Goal: Use online tool/utility: Utilize a website feature to perform a specific function

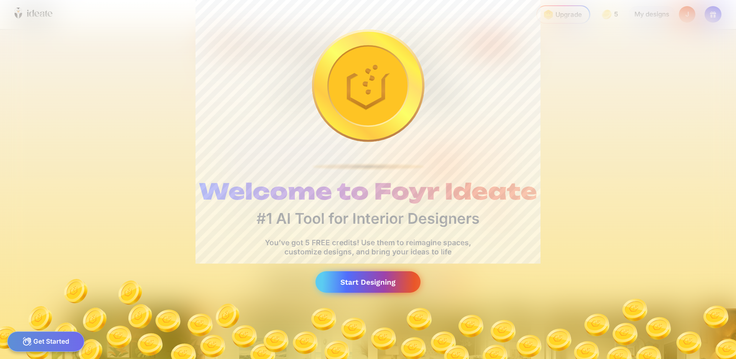
click at [382, 281] on div "Start Designing" at bounding box center [368, 283] width 105 height 22
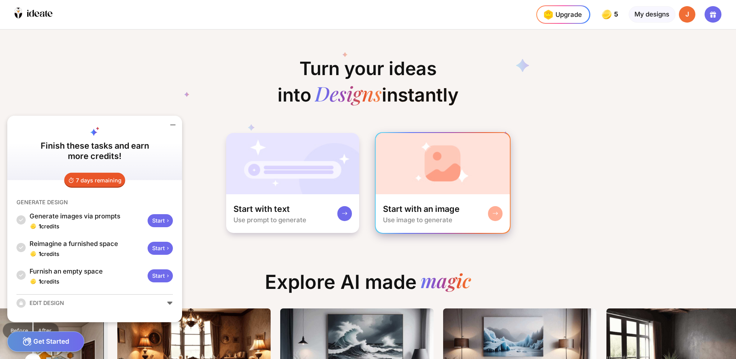
click at [452, 209] on div "Start with an image" at bounding box center [421, 209] width 77 height 11
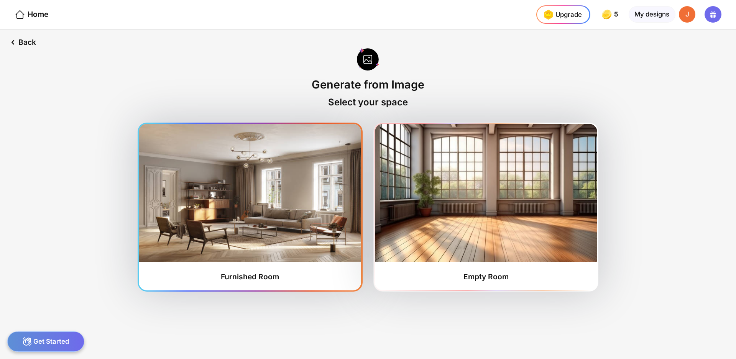
click at [262, 218] on img at bounding box center [250, 193] width 222 height 138
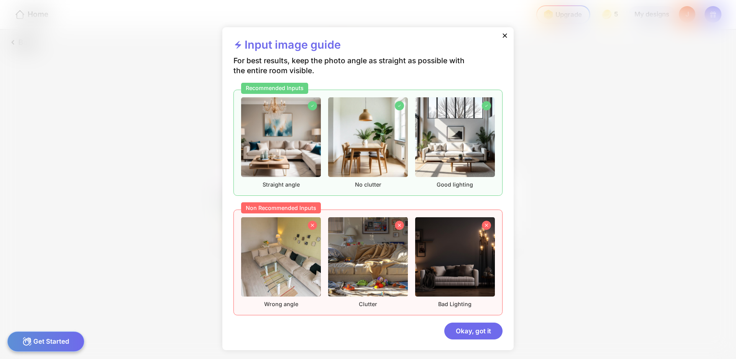
click at [113, 214] on div "Input image guide For best results, keep the photo angle as straight as possibl…" at bounding box center [368, 179] width 736 height 359
click at [468, 334] on div "Okay, got it" at bounding box center [474, 331] width 58 height 16
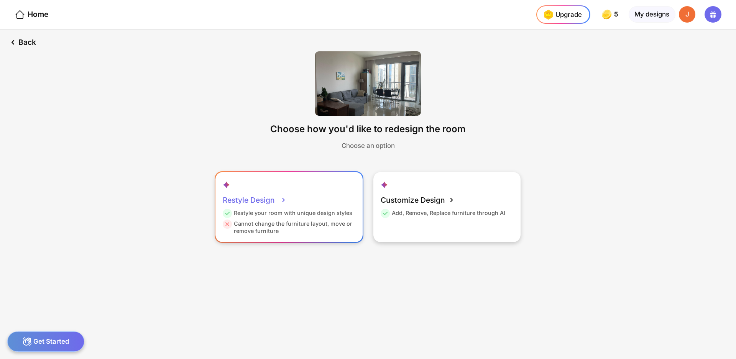
click at [311, 217] on div "Restyle your room with unique design styles" at bounding box center [288, 214] width 130 height 11
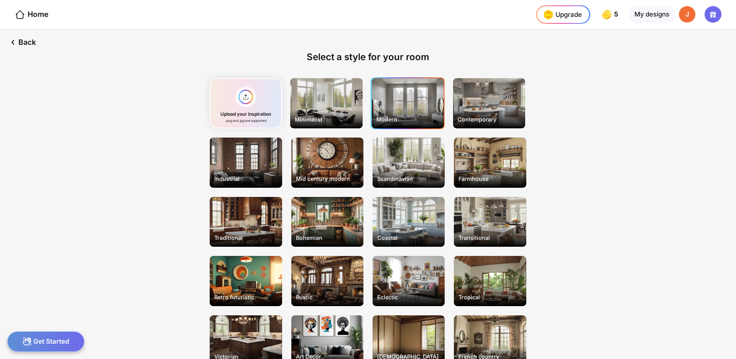
click at [415, 105] on div "Modern" at bounding box center [408, 103] width 72 height 50
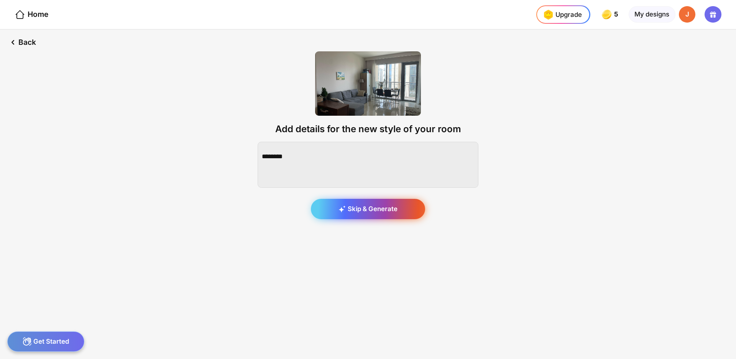
click at [387, 212] on div "Skip & Generate" at bounding box center [368, 209] width 114 height 21
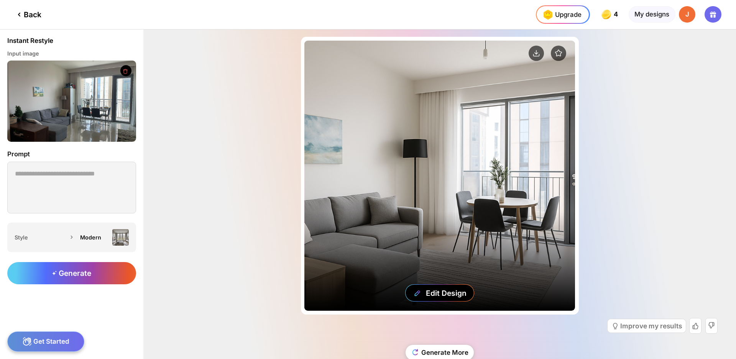
click at [456, 201] on div "Edit Design" at bounding box center [440, 176] width 271 height 271
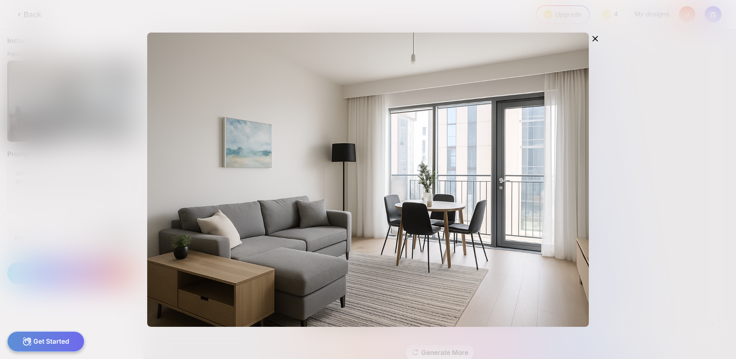
click at [638, 165] on div "Edit Design" at bounding box center [368, 179] width 736 height 359
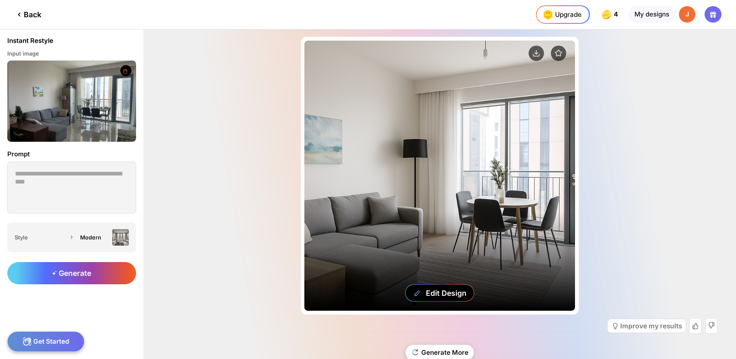
click at [510, 202] on div "Edit Design" at bounding box center [440, 176] width 271 height 271
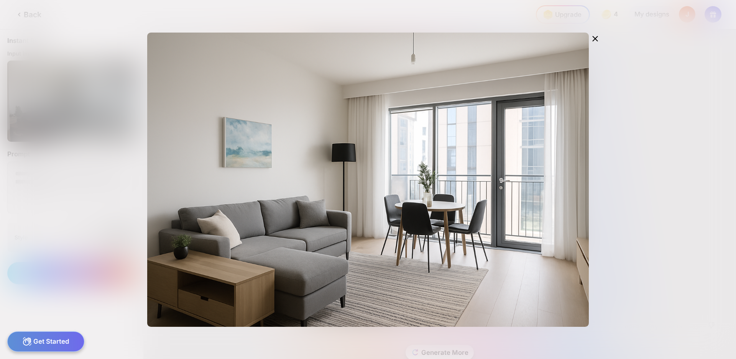
click at [633, 156] on div "Edit Design" at bounding box center [368, 179] width 736 height 359
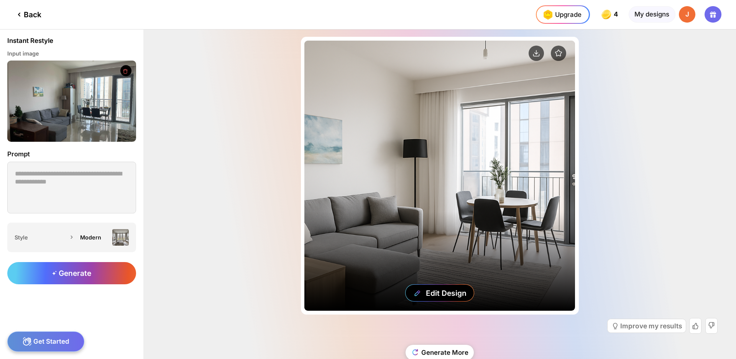
click at [542, 170] on div "Edit Design" at bounding box center [440, 176] width 271 height 271
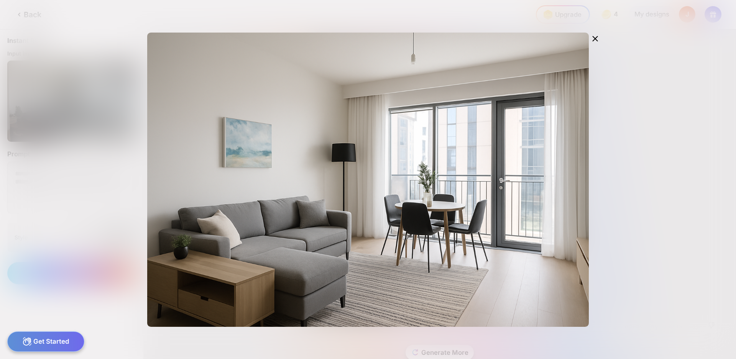
click at [641, 155] on div "Edit Design" at bounding box center [368, 179] width 736 height 359
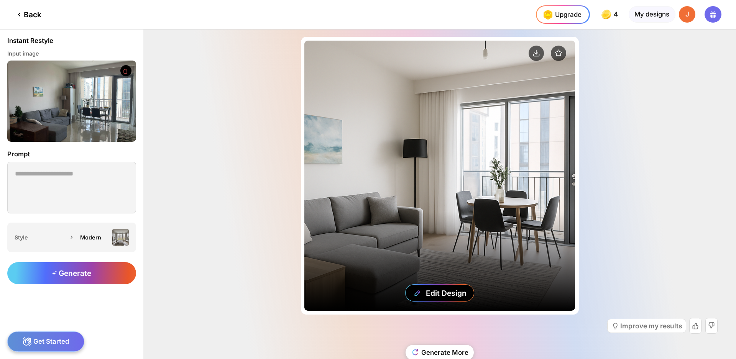
click at [487, 171] on div "Edit Design" at bounding box center [440, 176] width 271 height 271
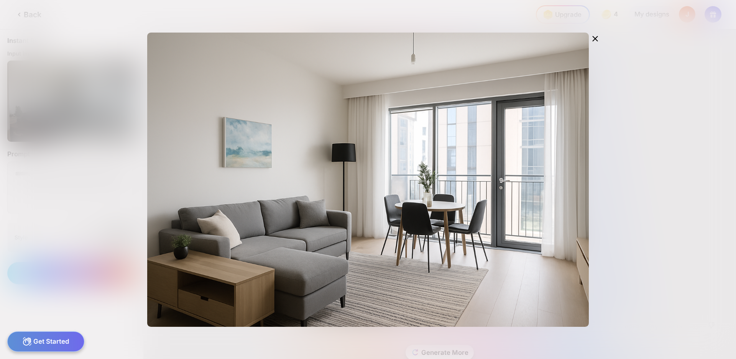
click at [645, 327] on div "Edit Design" at bounding box center [368, 179] width 736 height 359
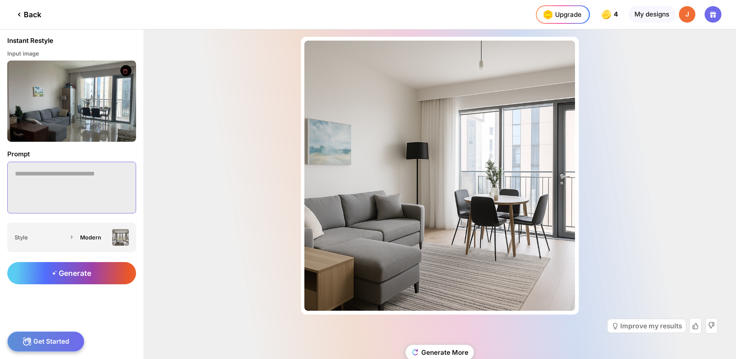
click at [86, 183] on textarea at bounding box center [71, 187] width 129 height 51
type textarea "**********"
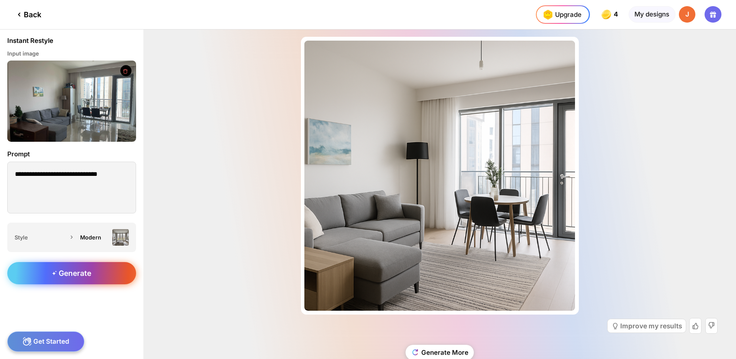
click at [74, 271] on span "Generate" at bounding box center [71, 273] width 39 height 9
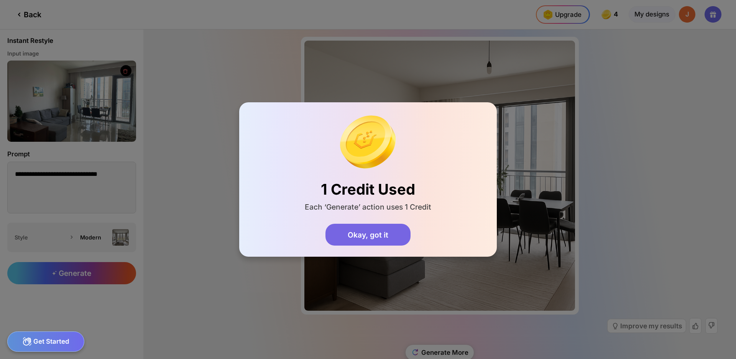
click at [349, 234] on div "Okay, got it" at bounding box center [368, 235] width 85 height 22
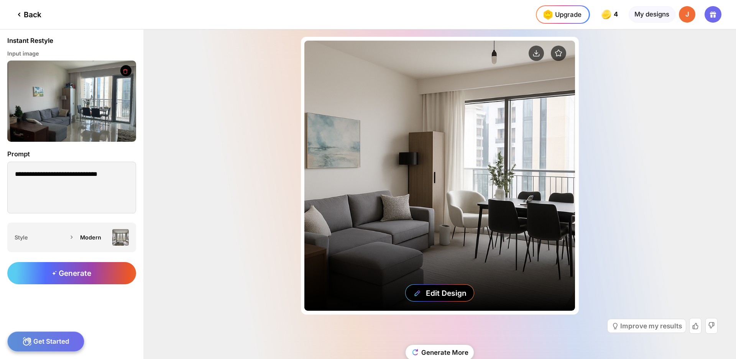
click at [481, 214] on div "Edit Design" at bounding box center [440, 176] width 271 height 271
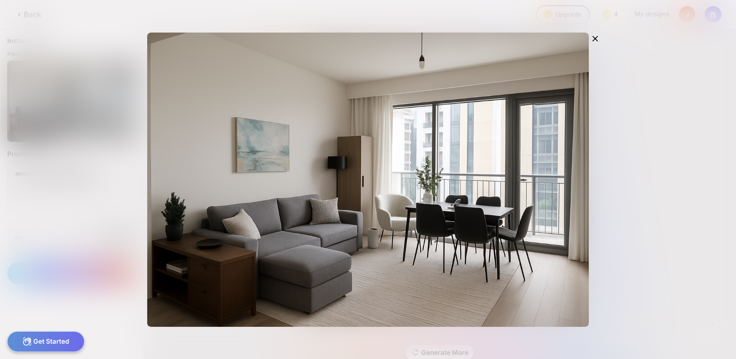
click at [641, 230] on div "Edit Design" at bounding box center [368, 179] width 736 height 359
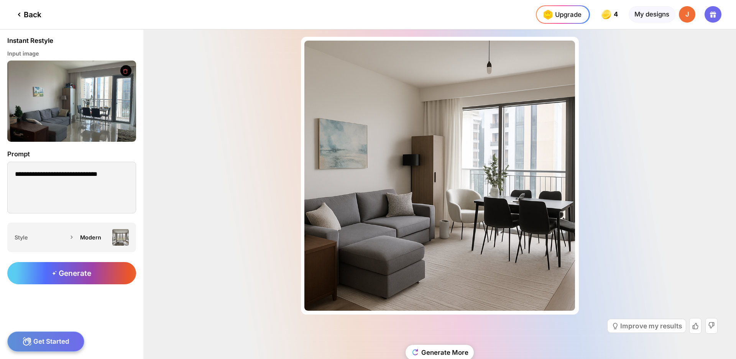
click at [632, 198] on div "Almost there... Edit Design Improve my results Generate More" at bounding box center [439, 195] width 593 height 330
